Goal: Task Accomplishment & Management: Complete application form

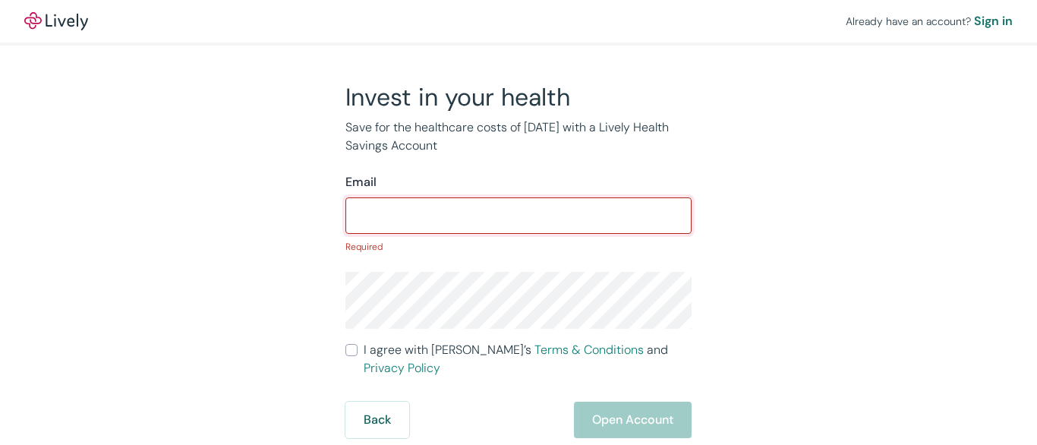
click at [518, 222] on input "Email" at bounding box center [518, 215] width 346 height 30
click at [518, 212] on input "Email" at bounding box center [518, 215] width 346 height 30
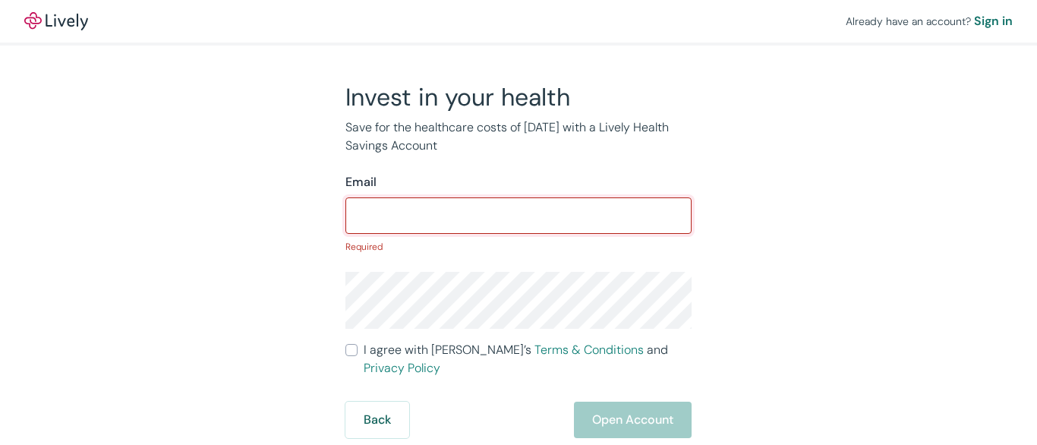
click at [518, 212] on input "Email" at bounding box center [518, 215] width 346 height 30
click at [518, 23] on div "Already have an account? Sign in" at bounding box center [518, 21] width 1037 height 42
click at [518, 21] on div "Already have an account? Sign in" at bounding box center [518, 21] width 1037 height 42
click at [56, 21] on img at bounding box center [56, 21] width 64 height 18
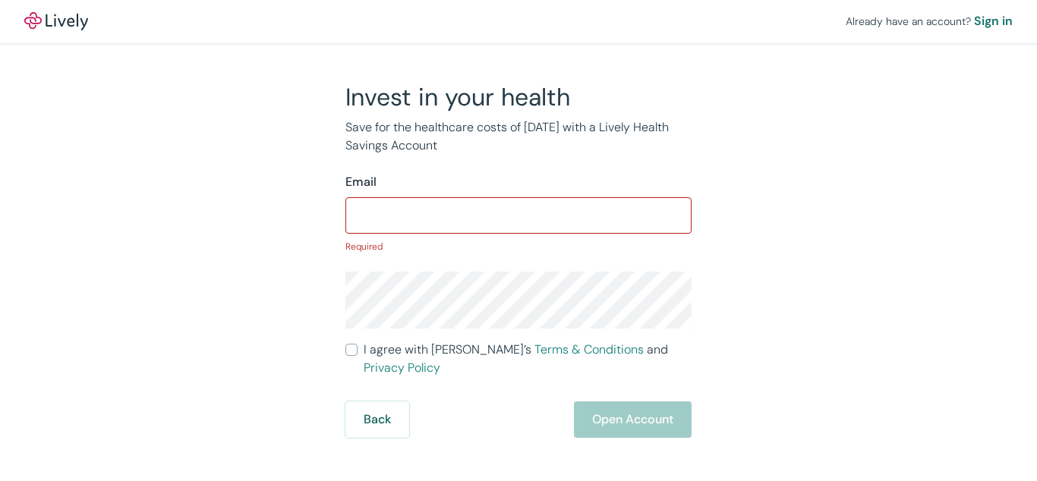
click at [518, 241] on p "Required" at bounding box center [518, 247] width 346 height 14
click at [518, 212] on input "Email" at bounding box center [518, 215] width 346 height 30
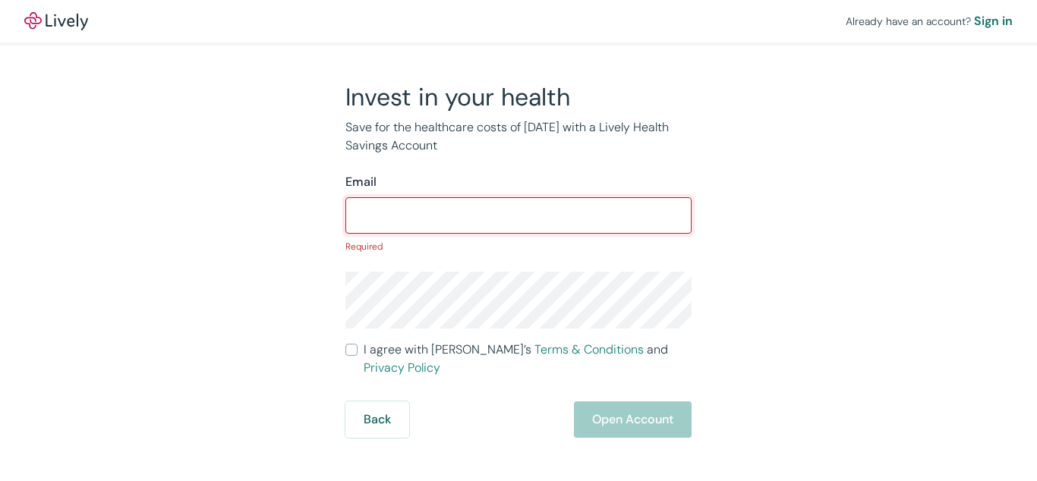
click at [518, 212] on input "Email" at bounding box center [518, 215] width 346 height 30
click at [518, 23] on div "Already have an account? Sign in" at bounding box center [518, 21] width 1037 height 42
click at [518, 21] on div "Already have an account? Sign in" at bounding box center [518, 21] width 1037 height 42
click at [56, 21] on img at bounding box center [56, 21] width 64 height 18
click at [518, 241] on p "Required" at bounding box center [518, 247] width 346 height 14
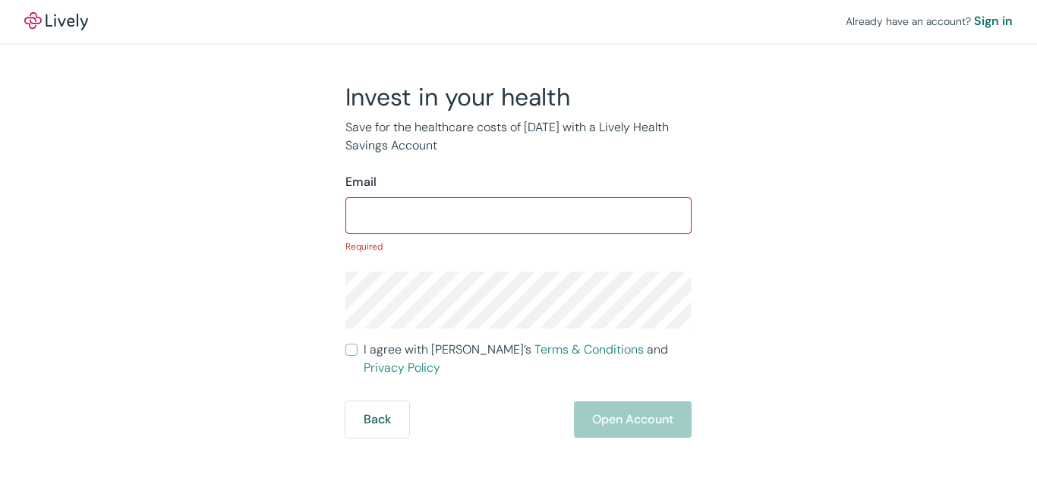
click at [518, 241] on p "Required" at bounding box center [518, 247] width 346 height 14
click at [518, 212] on input "Email" at bounding box center [518, 215] width 346 height 30
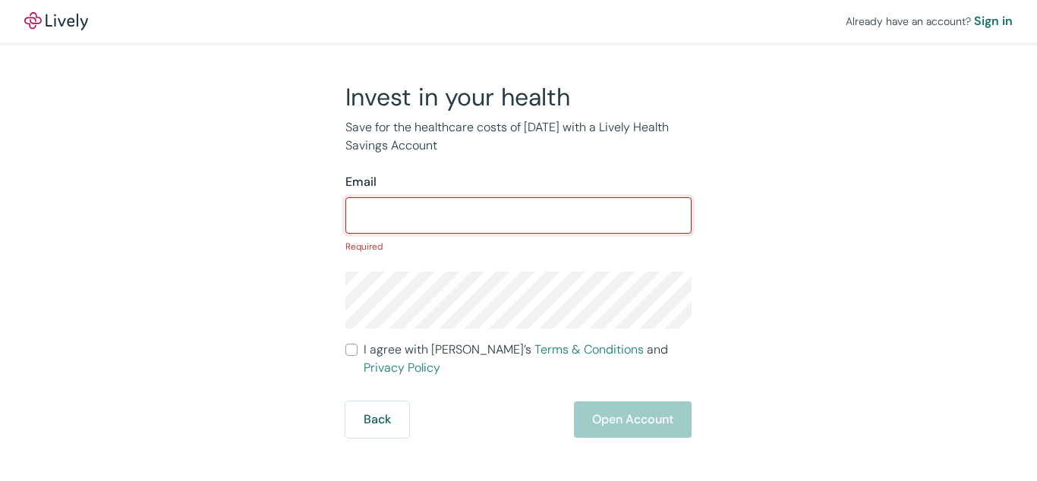
click at [518, 23] on div "Already have an account? Sign in" at bounding box center [518, 21] width 1037 height 42
click at [518, 21] on div "Already have an account? Sign in" at bounding box center [518, 21] width 1037 height 42
click at [56, 21] on img at bounding box center [56, 21] width 64 height 18
